Goal: Communication & Community: Answer question/provide support

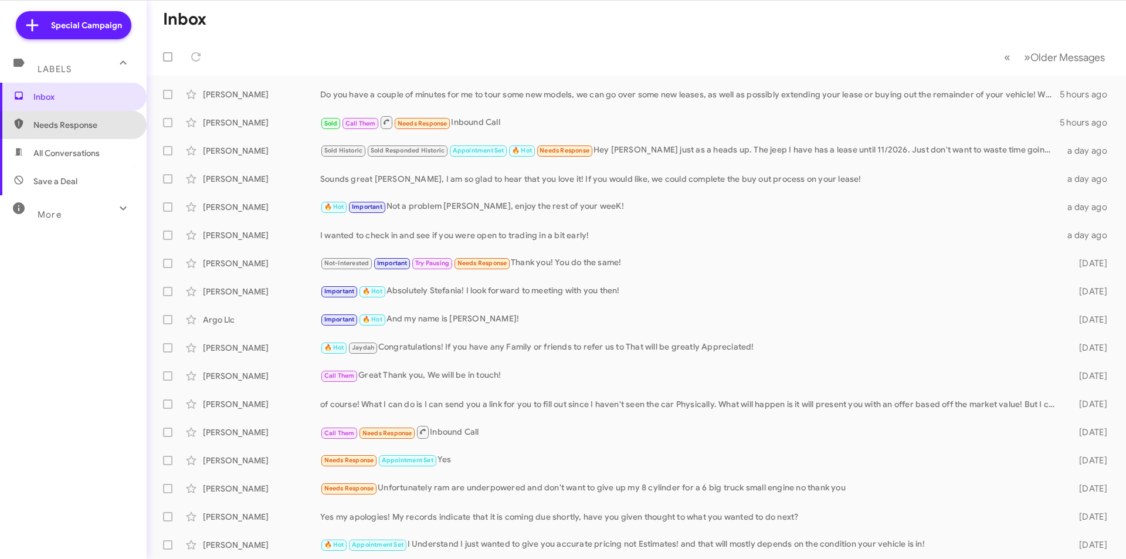
click at [80, 116] on span "Needs Response" at bounding box center [73, 125] width 147 height 28
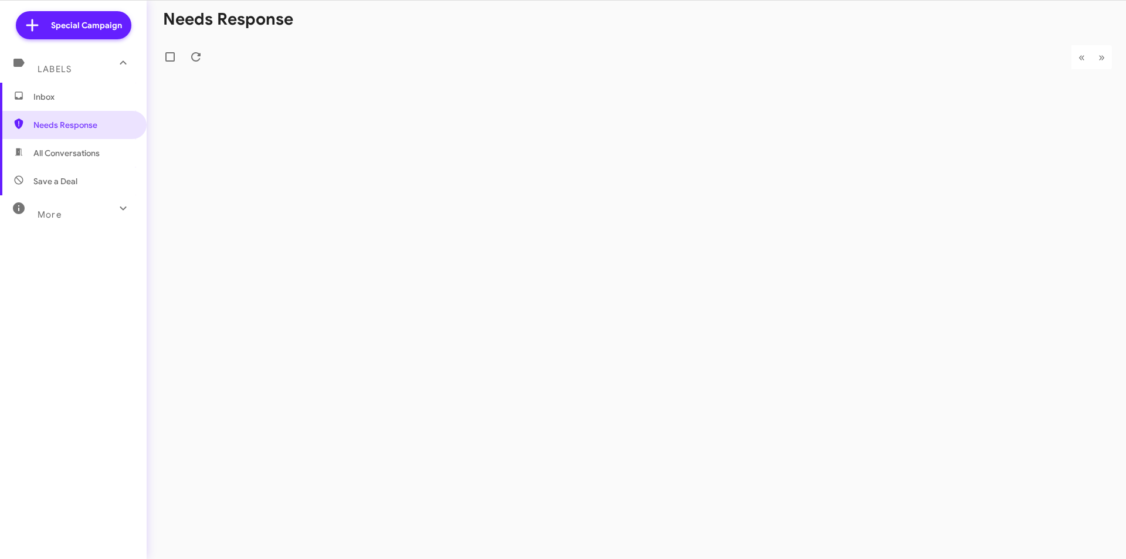
click at [79, 96] on span "Inbox" at bounding box center [83, 97] width 100 height 12
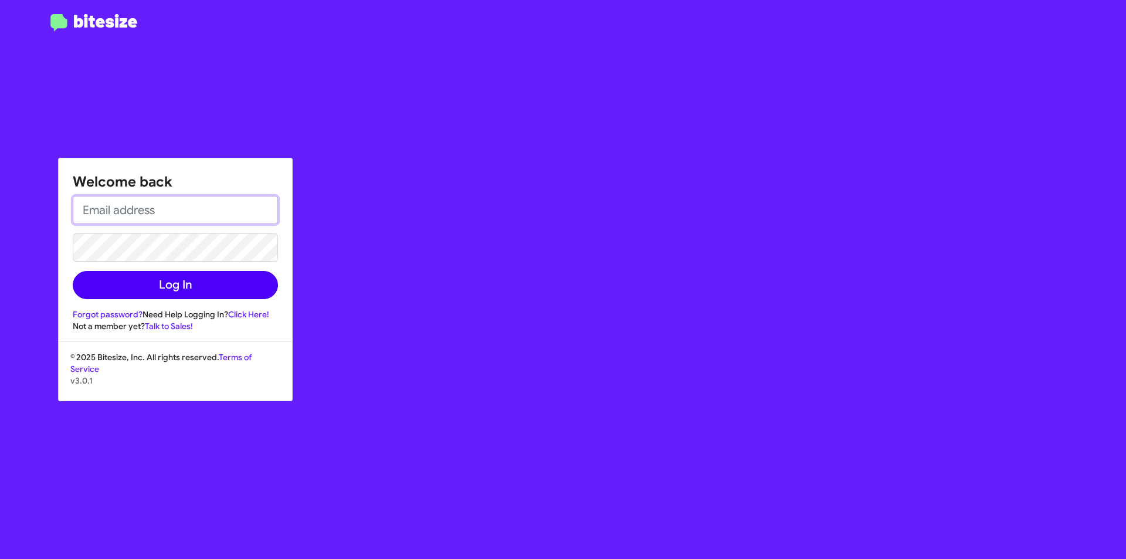
type input "[EMAIL_ADDRESS][DOMAIN_NAME]"
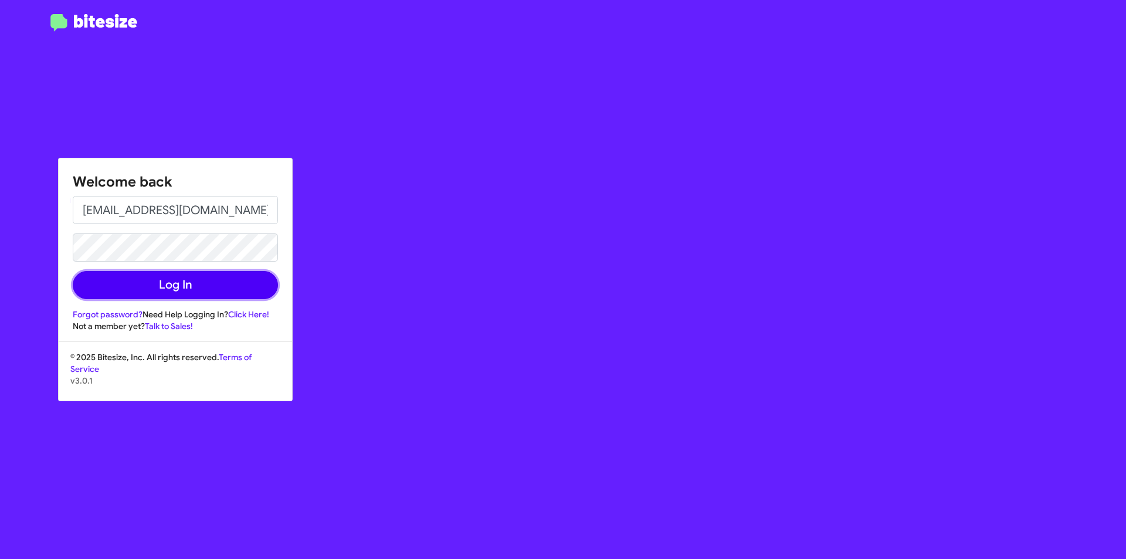
click at [233, 287] on button "Log In" at bounding box center [175, 285] width 205 height 28
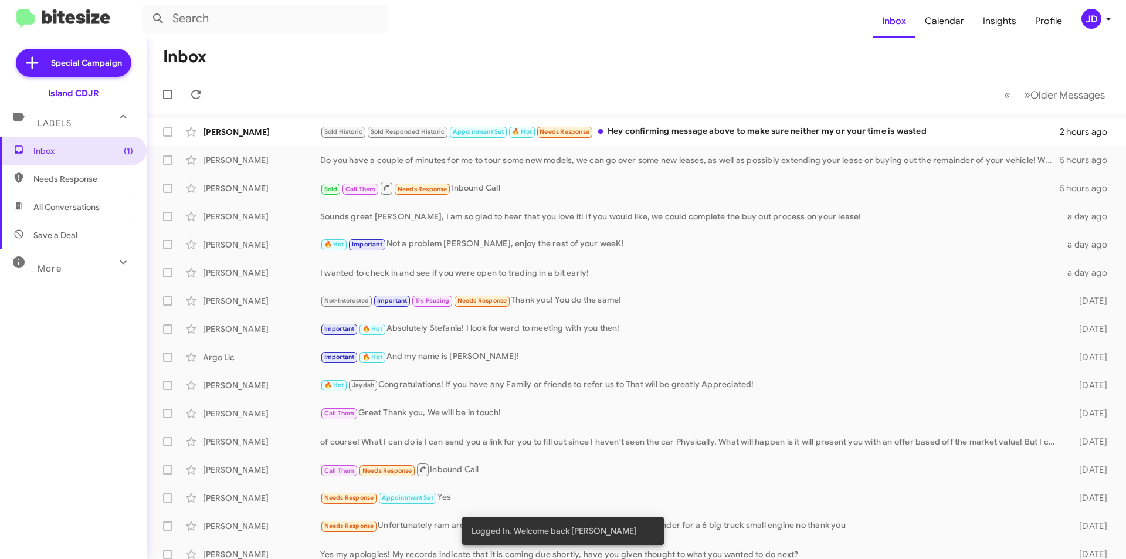
click at [383, 95] on mat-toolbar-row "« Previous » Next Older Messages" at bounding box center [637, 95] width 980 height 38
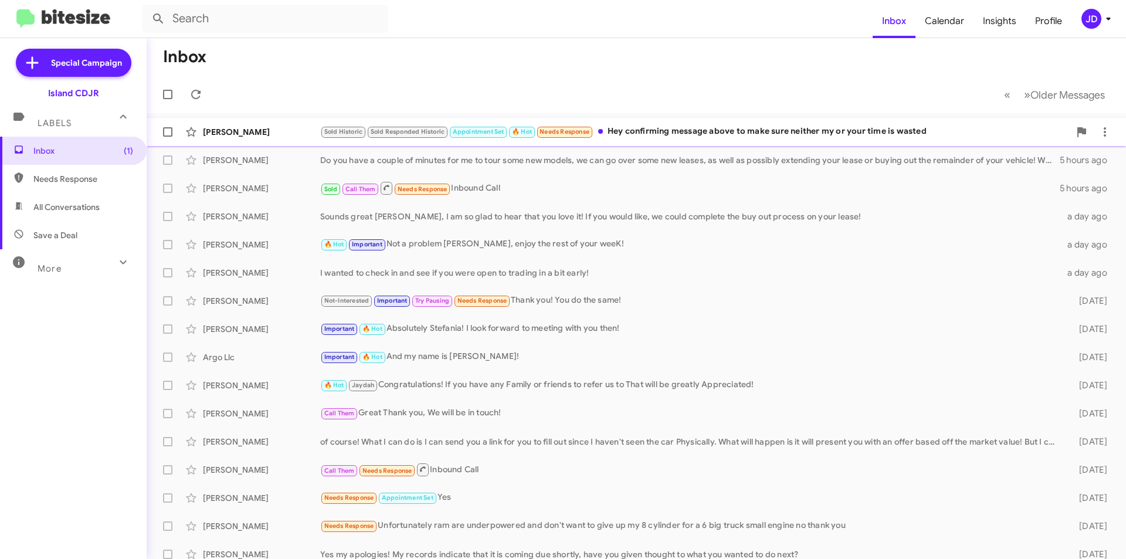
click at [381, 131] on span "Sold Responded Historic" at bounding box center [408, 132] width 75 height 8
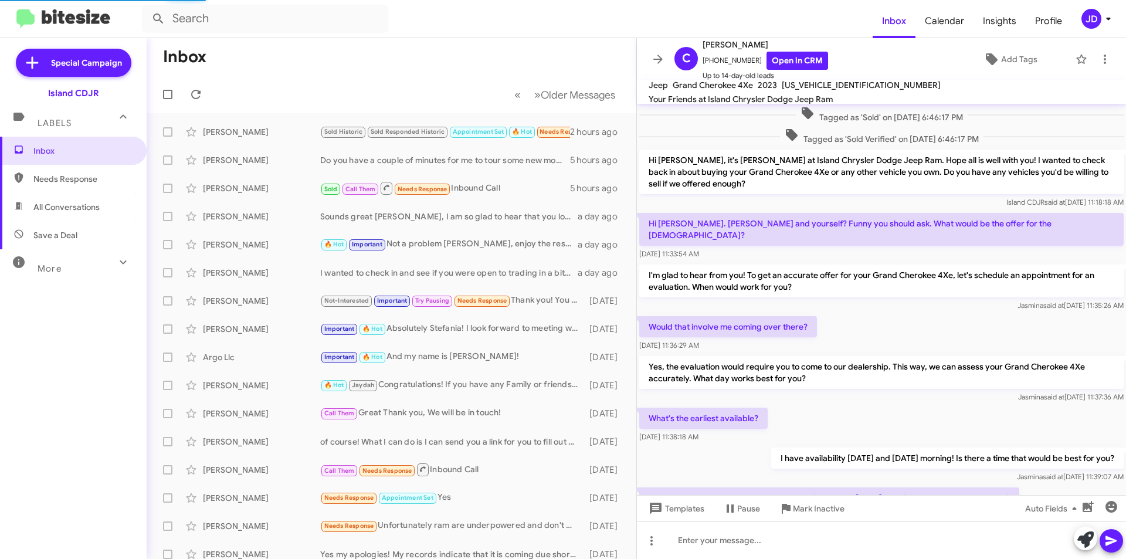
scroll to position [481, 0]
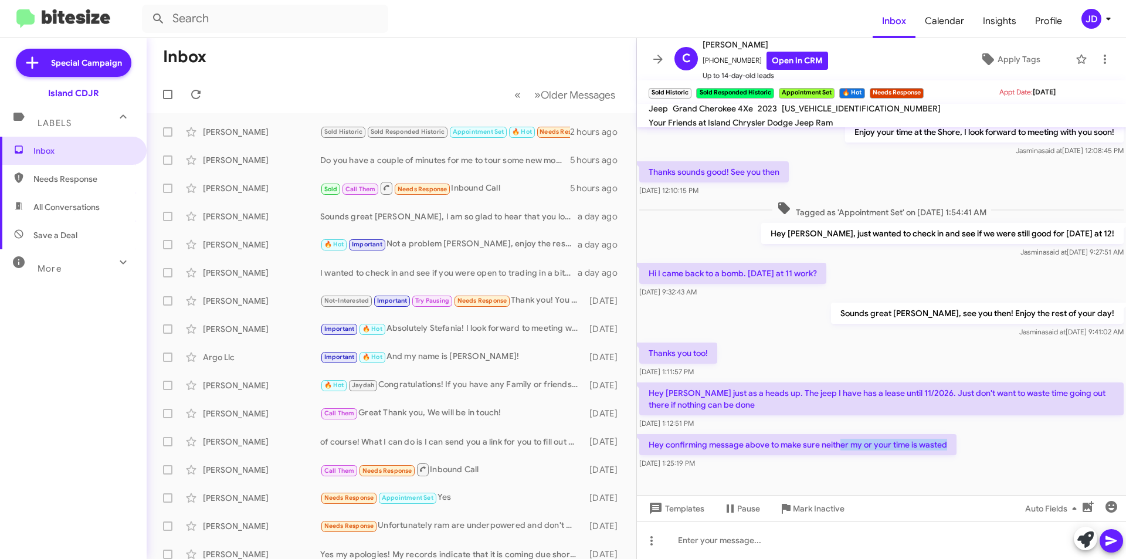
drag, startPoint x: 888, startPoint y: 439, endPoint x: 957, endPoint y: 439, distance: 68.6
click at [957, 439] on p "Hey confirming message above to make sure neither my or your time is wasted" at bounding box center [797, 444] width 317 height 21
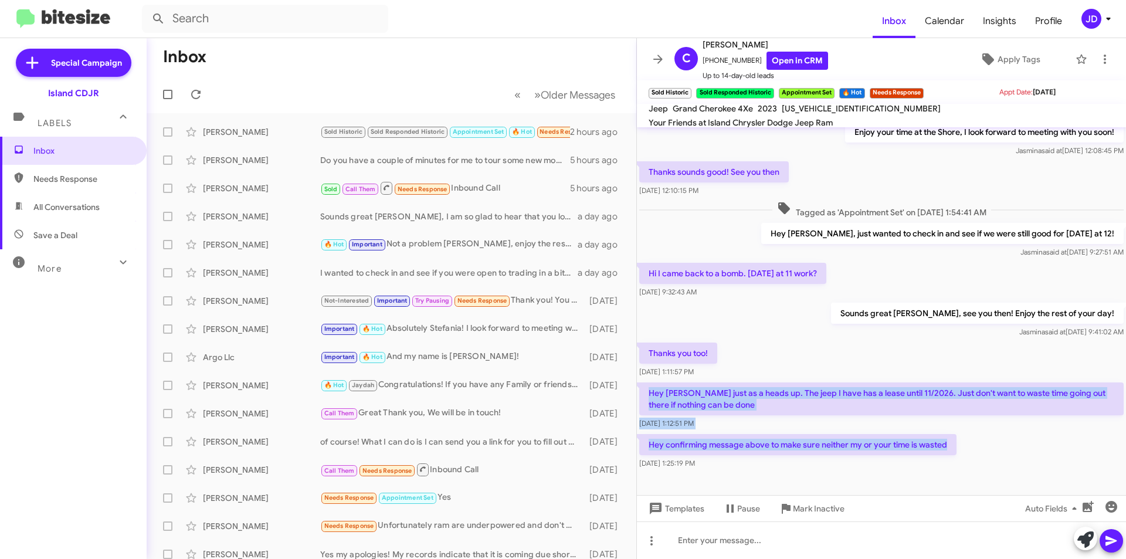
drag, startPoint x: 957, startPoint y: 439, endPoint x: 651, endPoint y: 381, distance: 311.0
click at [651, 381] on div "Tagged as 'Sold' on Aug 14, 2023 - 6:46:17 PM Tagged as 'Sold Verified' on Aug …" at bounding box center [881, 58] width 489 height 825
click at [651, 383] on p "Hey [PERSON_NAME] just as a heads up. The jeep I have has a lease until 11/2026…" at bounding box center [881, 399] width 485 height 33
drag, startPoint x: 651, startPoint y: 381, endPoint x: 769, endPoint y: 399, distance: 119.2
click at [769, 399] on p "Hey [PERSON_NAME] just as a heads up. The jeep I have has a lease until 11/2026…" at bounding box center [881, 399] width 485 height 33
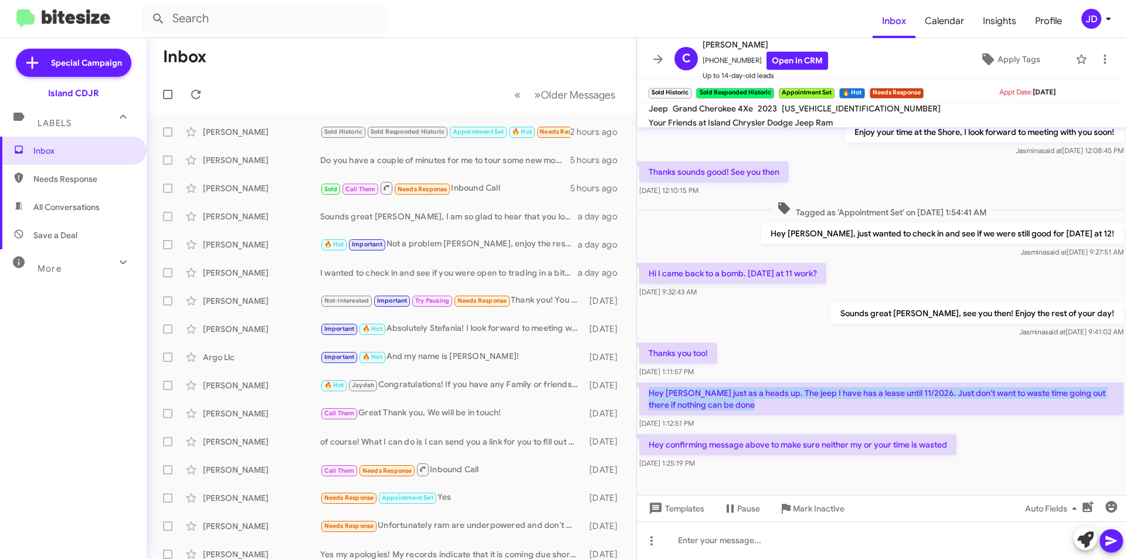
click at [769, 399] on p "Hey [PERSON_NAME] just as a heads up. The jeep I have has a lease until 11/2026…" at bounding box center [881, 399] width 485 height 33
drag, startPoint x: 769, startPoint y: 399, endPoint x: 652, endPoint y: 378, distance: 118.5
click at [652, 383] on p "Hey [PERSON_NAME] just as a heads up. The jeep I have has a lease until 11/2026…" at bounding box center [881, 399] width 485 height 33
drag, startPoint x: 652, startPoint y: 378, endPoint x: 777, endPoint y: 392, distance: 125.1
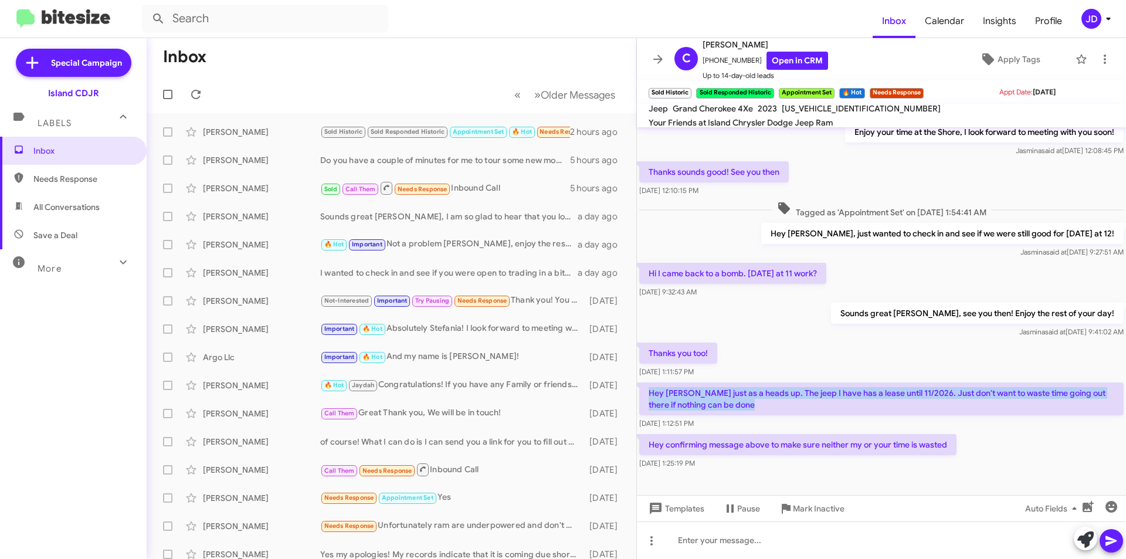
click at [777, 392] on p "Hey [PERSON_NAME] just as a heads up. The jeep I have has a lease until 11/2026…" at bounding box center [881, 399] width 485 height 33
click at [750, 397] on p "Hey [PERSON_NAME] just as a heads up. The jeep I have has a lease until 11/2026…" at bounding box center [881, 399] width 485 height 33
click at [740, 396] on p "Hey [PERSON_NAME] just as a heads up. The jeep I have has a lease until 11/2026…" at bounding box center [881, 399] width 485 height 33
click at [733, 396] on p "Hey [PERSON_NAME] just as a heads up. The jeep I have has a lease until 11/2026…" at bounding box center [881, 399] width 485 height 33
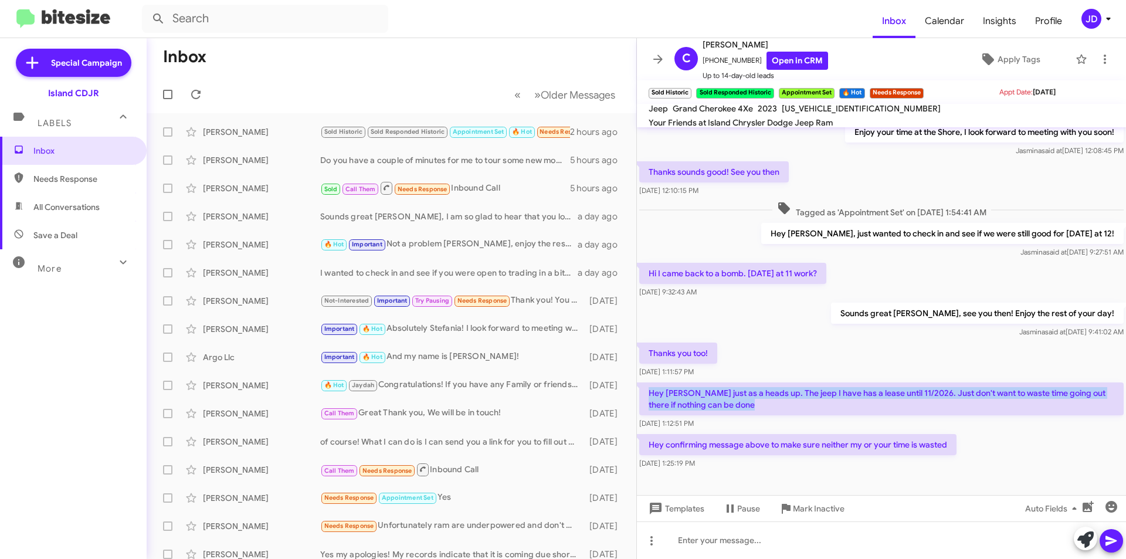
click at [744, 396] on p "Hey [PERSON_NAME] just as a heads up. The jeep I have has a lease until 11/2026…" at bounding box center [881, 399] width 485 height 33
drag, startPoint x: 744, startPoint y: 396, endPoint x: 651, endPoint y: 383, distance: 93.6
click at [651, 383] on p "Hey [PERSON_NAME] just as a heads up. The jeep I have has a lease until 11/2026…" at bounding box center [881, 399] width 485 height 33
drag, startPoint x: 651, startPoint y: 383, endPoint x: 745, endPoint y: 403, distance: 96.0
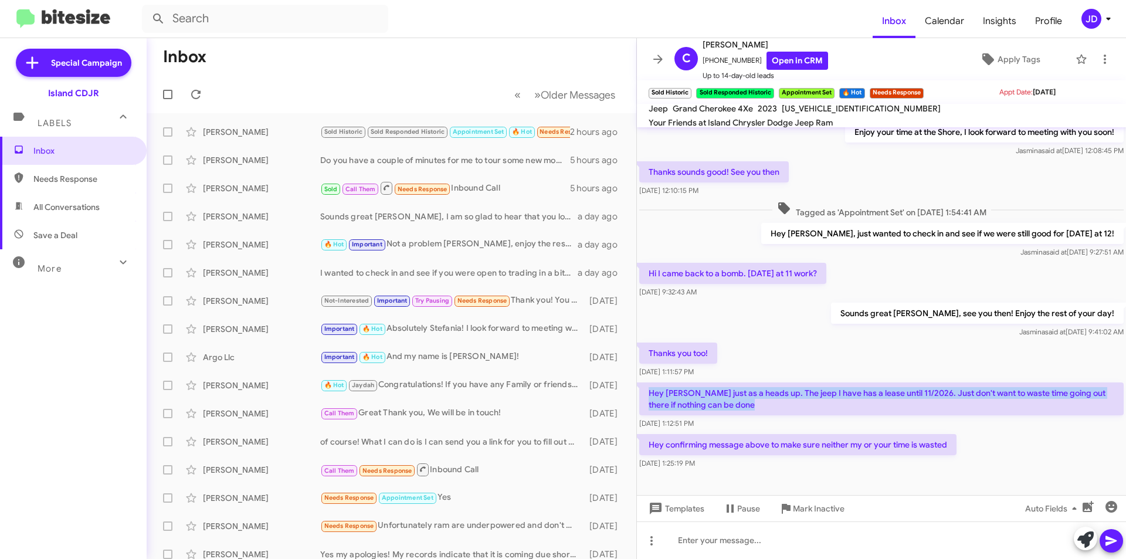
click at [745, 403] on p "Hey [PERSON_NAME] just as a heads up. The jeep I have has a lease until 11/2026…" at bounding box center [881, 399] width 485 height 33
drag, startPoint x: 745, startPoint y: 403, endPoint x: 656, endPoint y: 385, distance: 90.4
click at [656, 385] on p "Hey [PERSON_NAME] just as a heads up. The jeep I have has a lease until 11/2026…" at bounding box center [881, 399] width 485 height 33
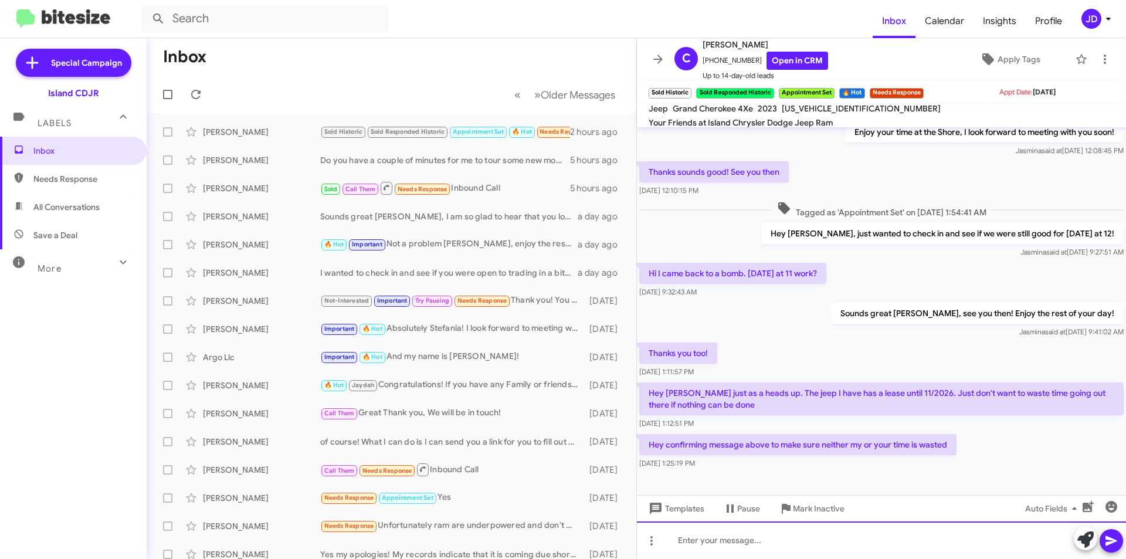
click at [750, 548] on div at bounding box center [881, 541] width 489 height 38
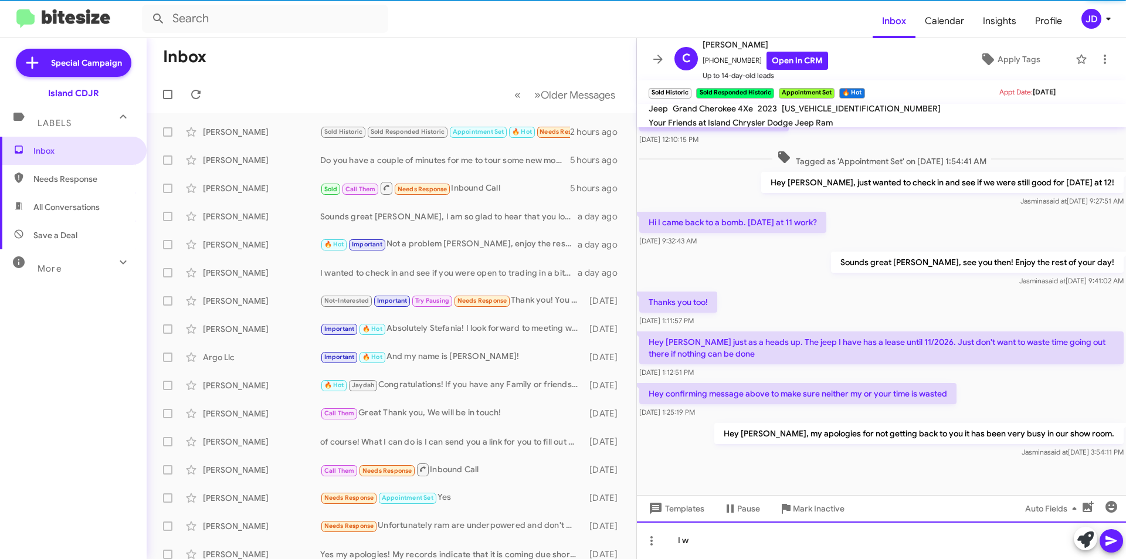
scroll to position [669, 0]
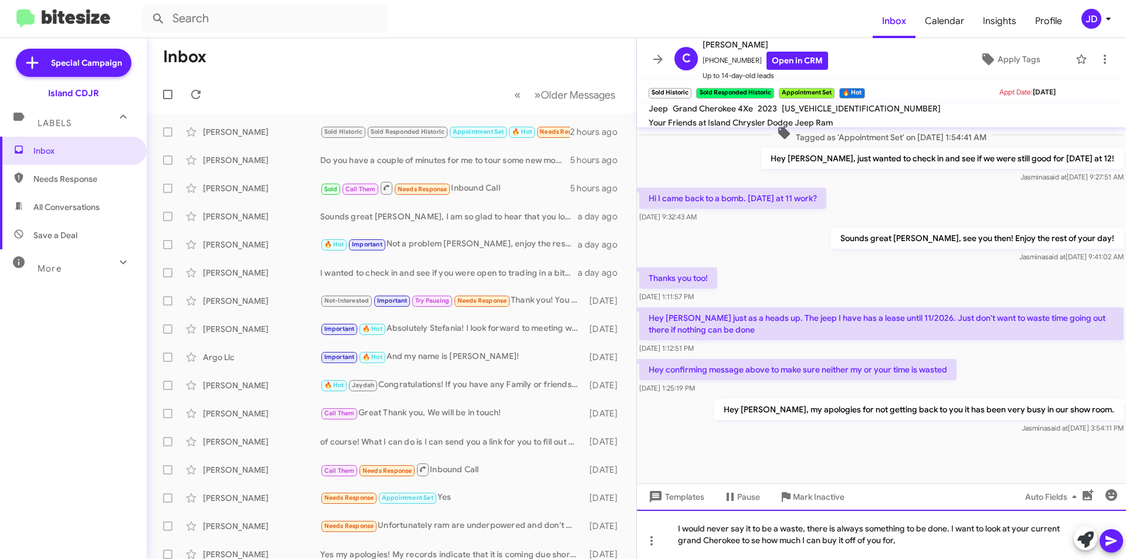
click at [761, 541] on div "I would never say it to be a waste, there is always something to be done. I wan…" at bounding box center [881, 534] width 489 height 49
click at [916, 537] on div "I would never say it to be a waste, there is always something to be done. I wan…" at bounding box center [881, 534] width 489 height 49
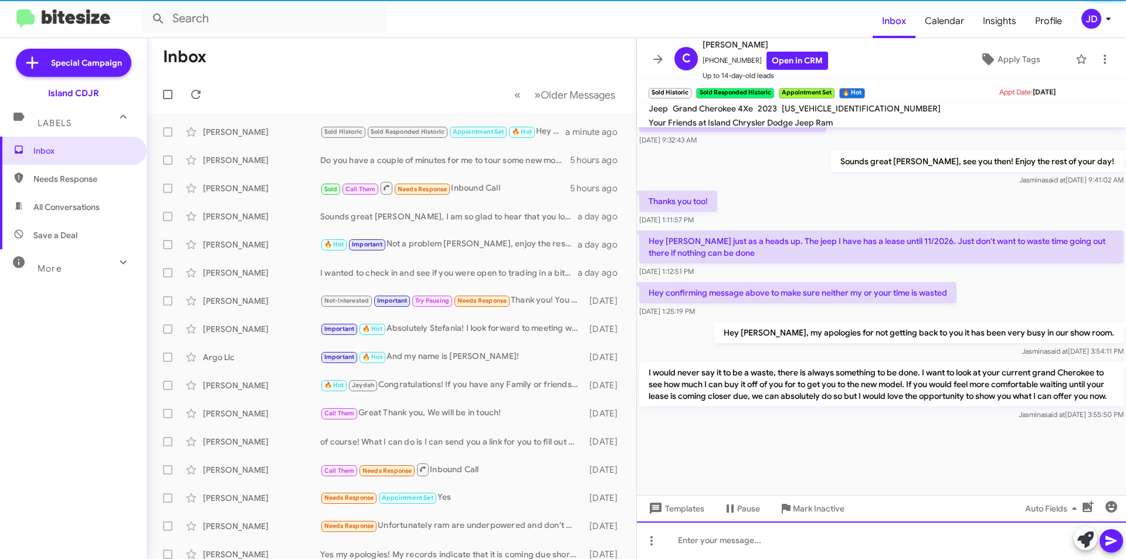
scroll to position [747, 0]
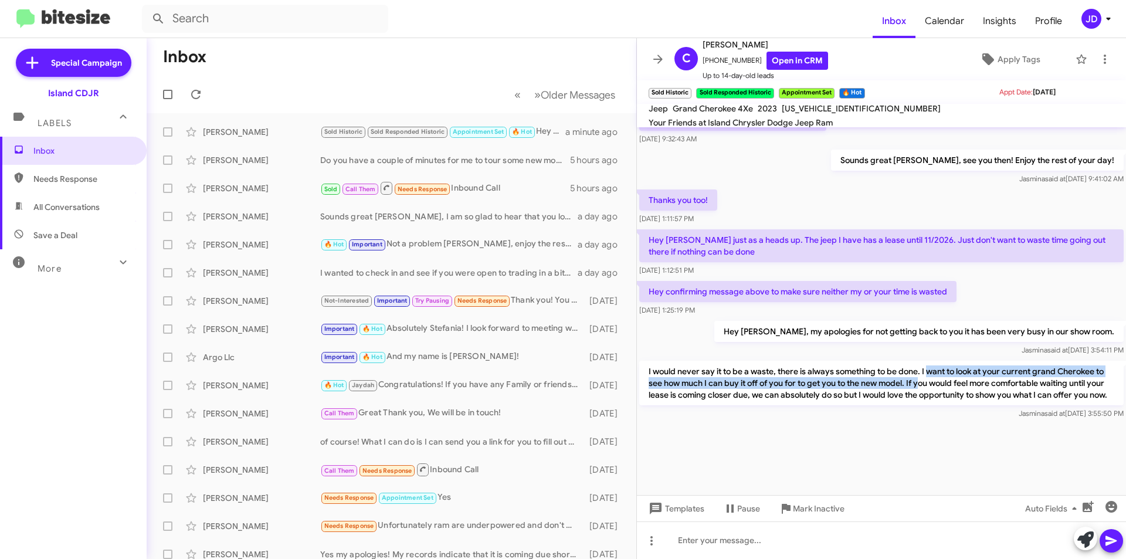
drag, startPoint x: 928, startPoint y: 359, endPoint x: 930, endPoint y: 370, distance: 11.4
click at [930, 370] on p "I would never say it to be a waste, there is always something to be done. I wan…" at bounding box center [881, 383] width 485 height 45
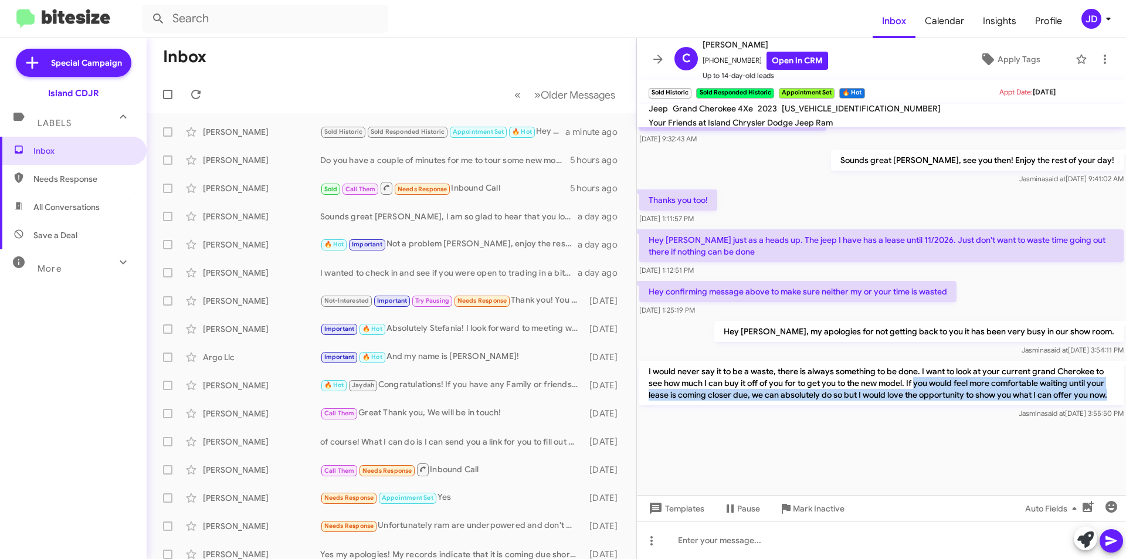
drag, startPoint x: 939, startPoint y: 370, endPoint x: 1041, endPoint y: 391, distance: 104.1
click at [1041, 391] on p "I would never say it to be a waste, there is always something to be done. I wan…" at bounding box center [881, 383] width 485 height 45
drag, startPoint x: 1041, startPoint y: 391, endPoint x: 1015, endPoint y: 400, distance: 27.3
click at [1040, 391] on p "I would never say it to be a waste, there is always something to be done. I wan…" at bounding box center [881, 383] width 485 height 45
click at [792, 421] on div "I would never say it to be a waste, there is always something to be done. I wan…" at bounding box center [881, 389] width 489 height 63
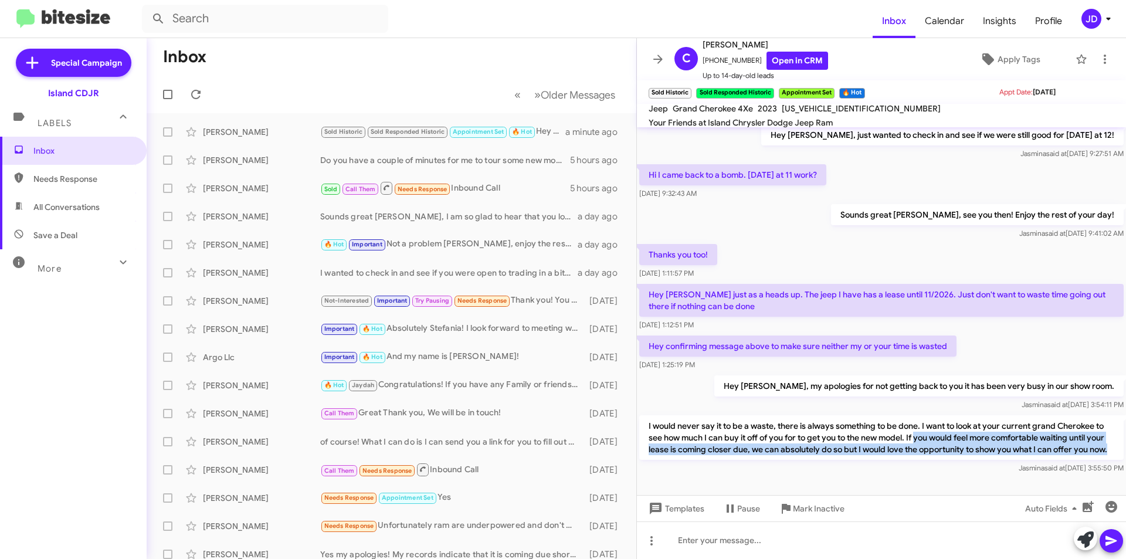
scroll to position [630, 0]
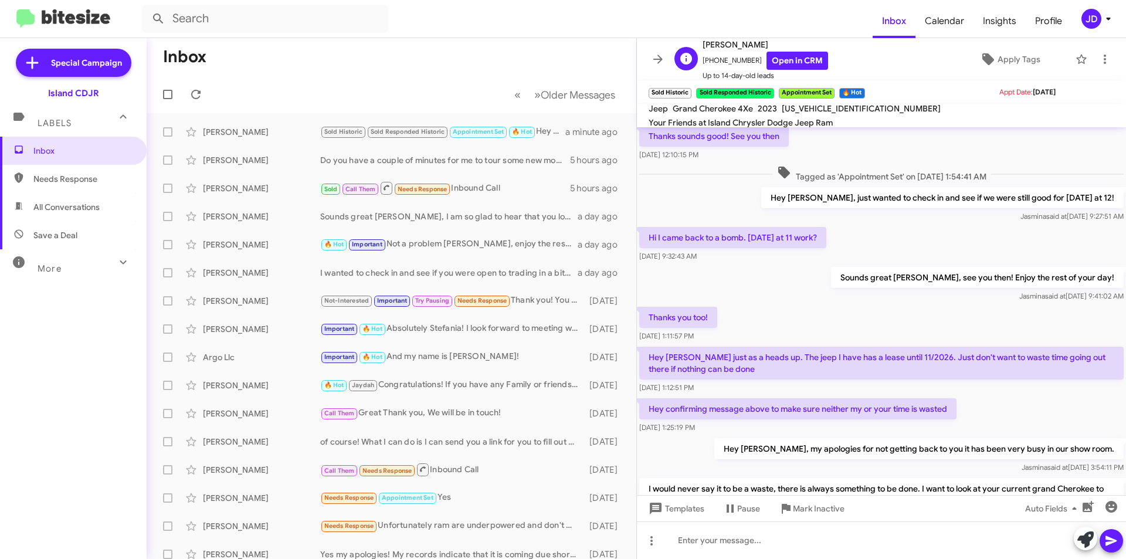
click at [672, 53] on div "C Chandler Godette +16466333592 Open in CRM Up to 14-day-old leads" at bounding box center [749, 60] width 158 height 44
click at [662, 57] on icon at bounding box center [658, 59] width 14 height 14
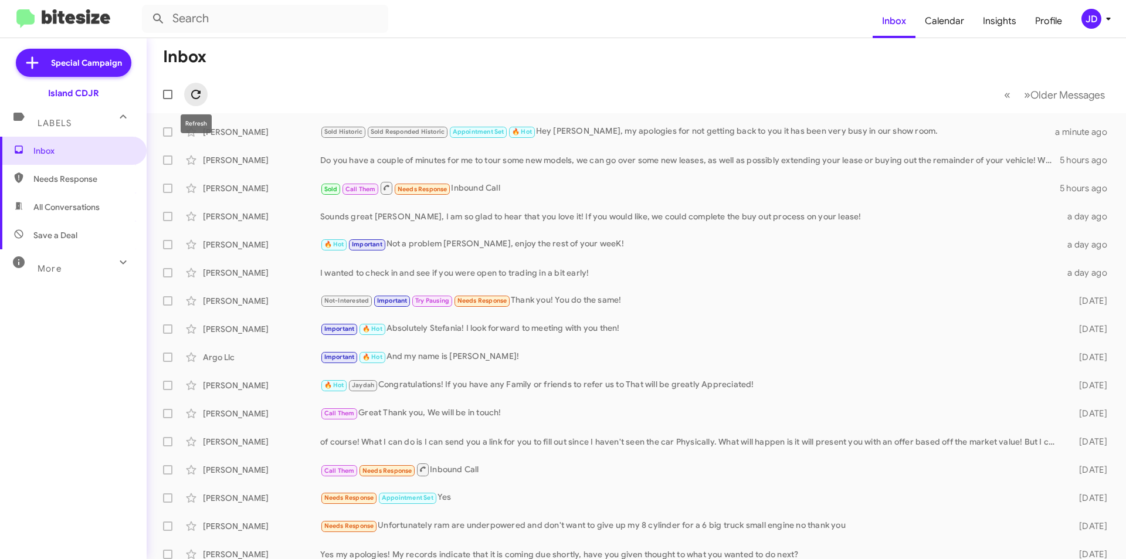
click at [198, 100] on icon at bounding box center [196, 94] width 14 height 14
click at [204, 92] on span at bounding box center [195, 94] width 23 height 14
